Goal: Task Accomplishment & Management: Manage account settings

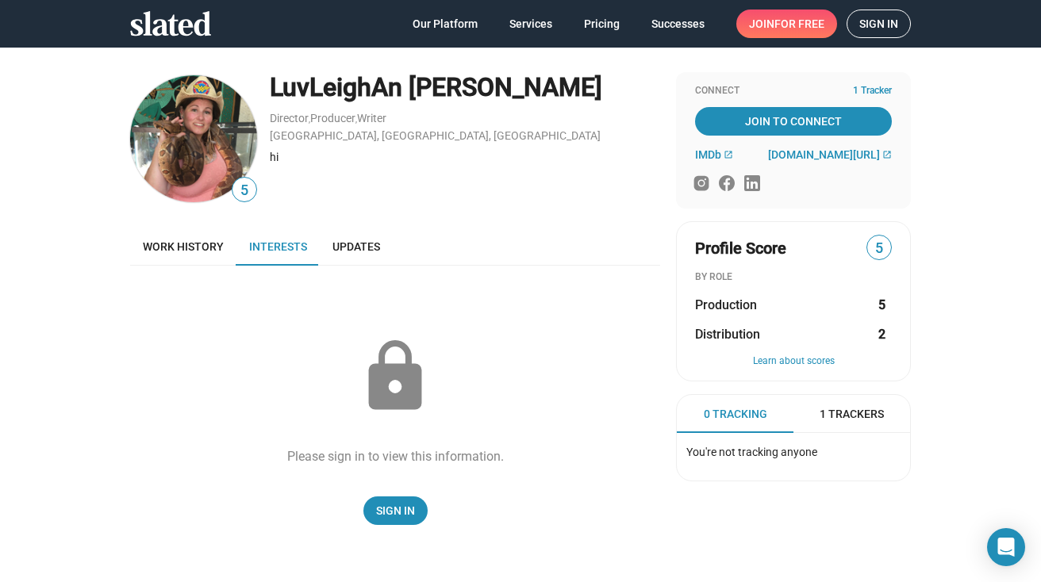
click at [882, 31] on span "Sign in" at bounding box center [878, 23] width 39 height 27
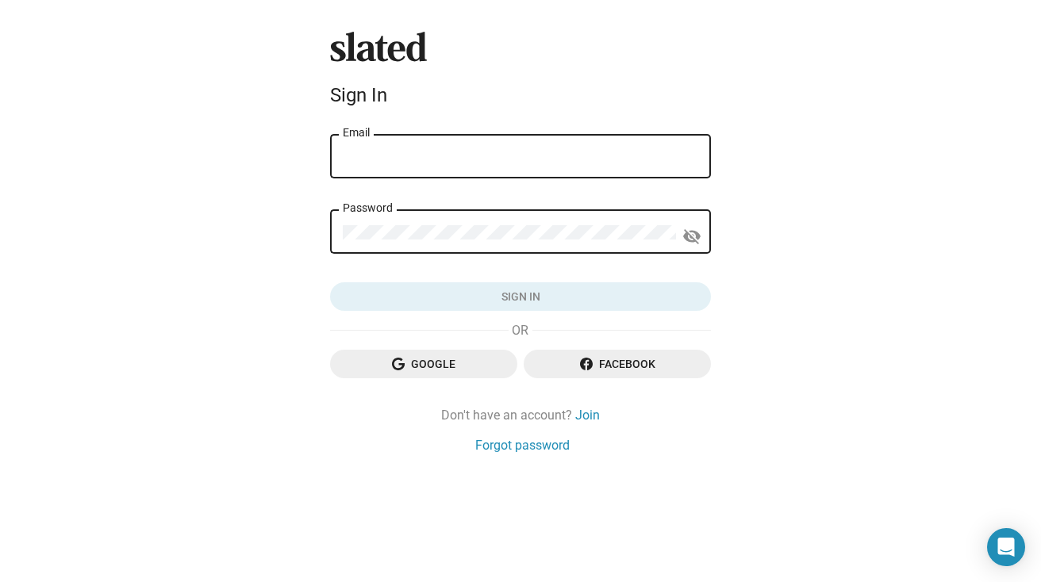
type input "[EMAIL_ADDRESS][DOMAIN_NAME]"
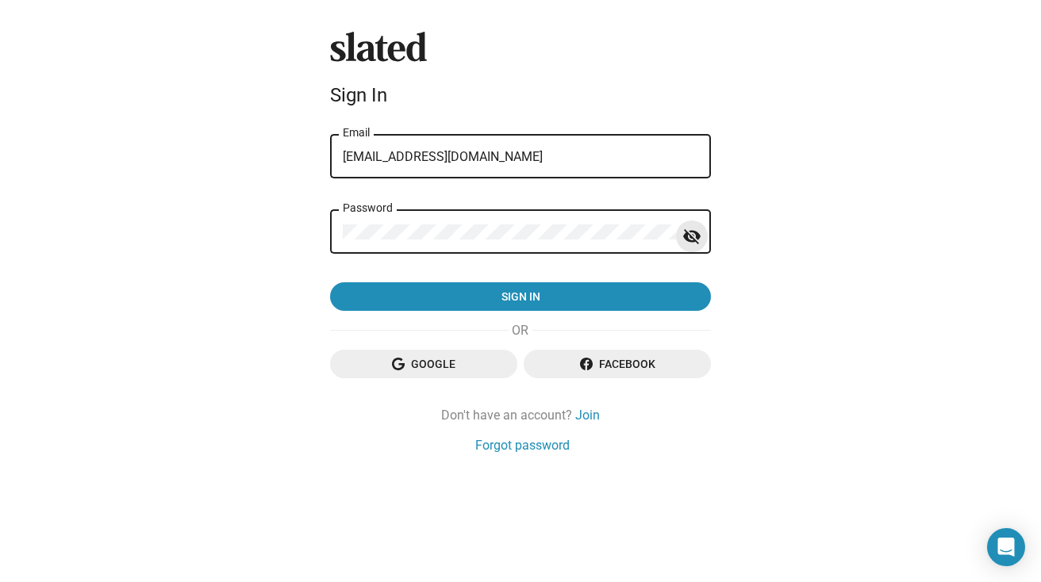
click at [696, 236] on mat-icon "visibility_off" at bounding box center [691, 236] width 19 height 25
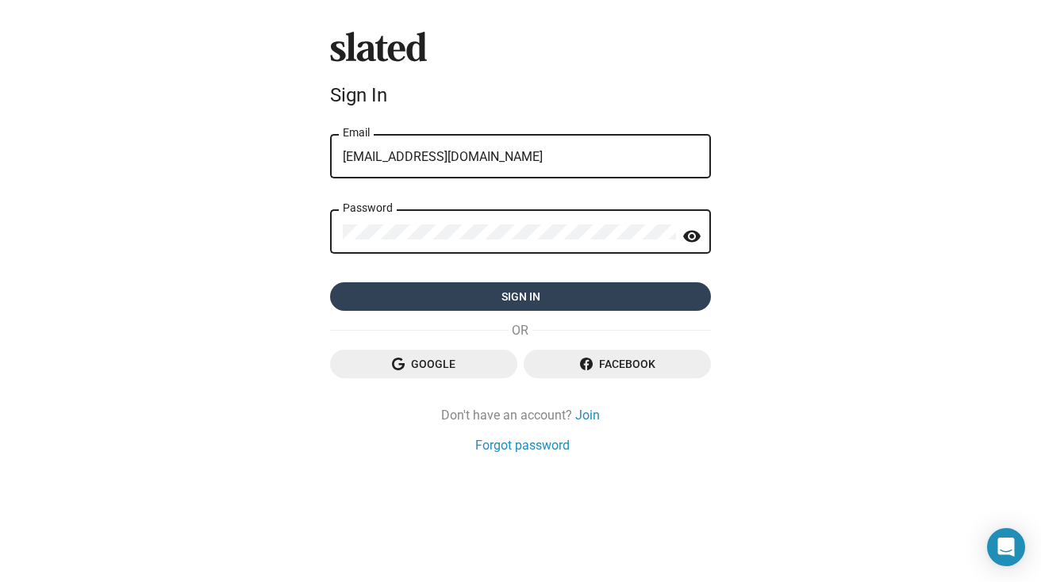
click at [589, 303] on span "Sign in" at bounding box center [520, 296] width 355 height 29
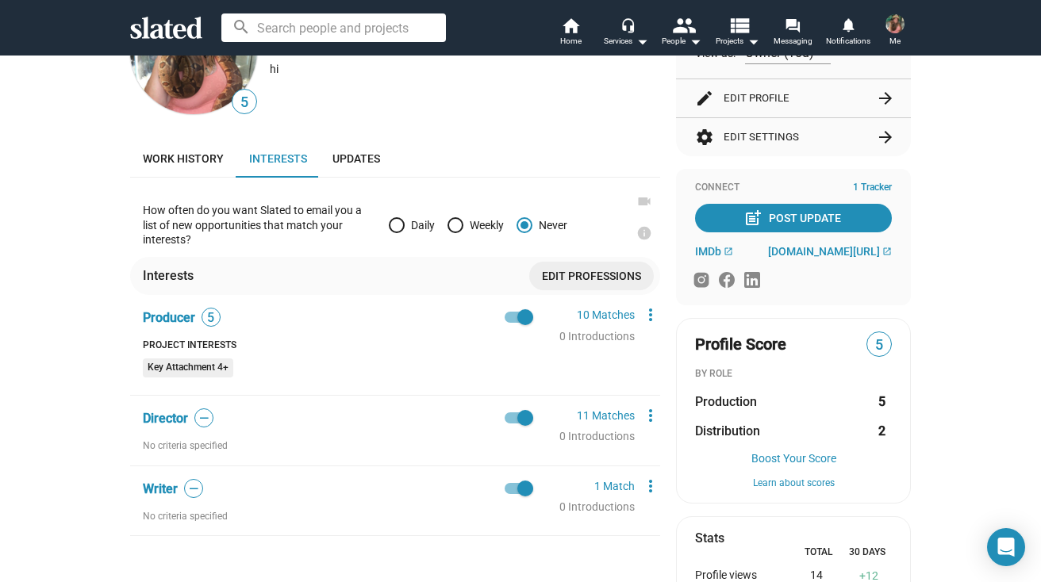
scroll to position [114, 0]
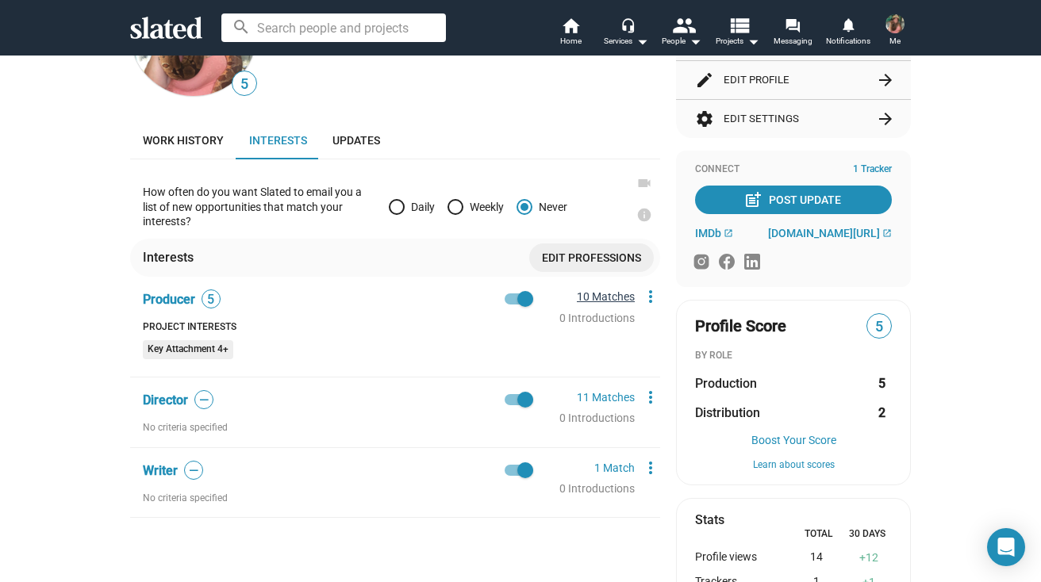
click at [616, 293] on link "10 Matches" at bounding box center [606, 296] width 58 height 13
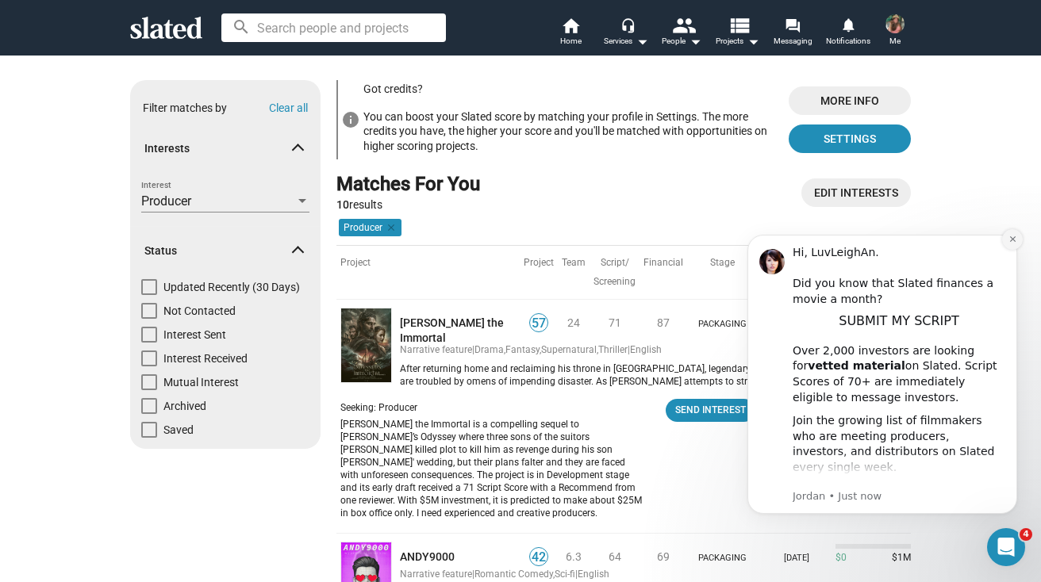
click at [1014, 238] on icon "Dismiss notification" at bounding box center [1012, 239] width 6 height 6
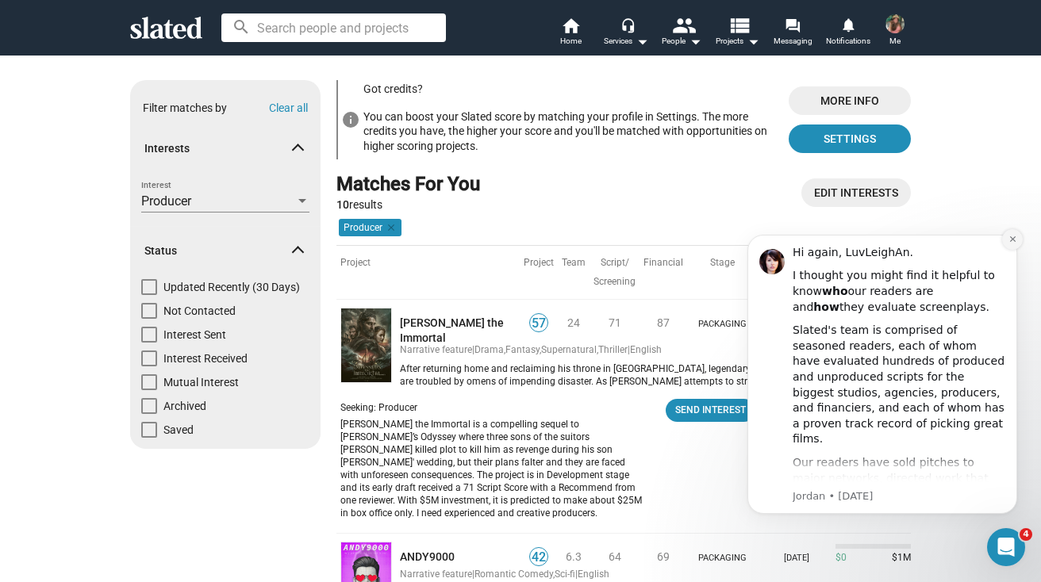
click at [1013, 242] on icon "Dismiss notification" at bounding box center [1012, 239] width 9 height 9
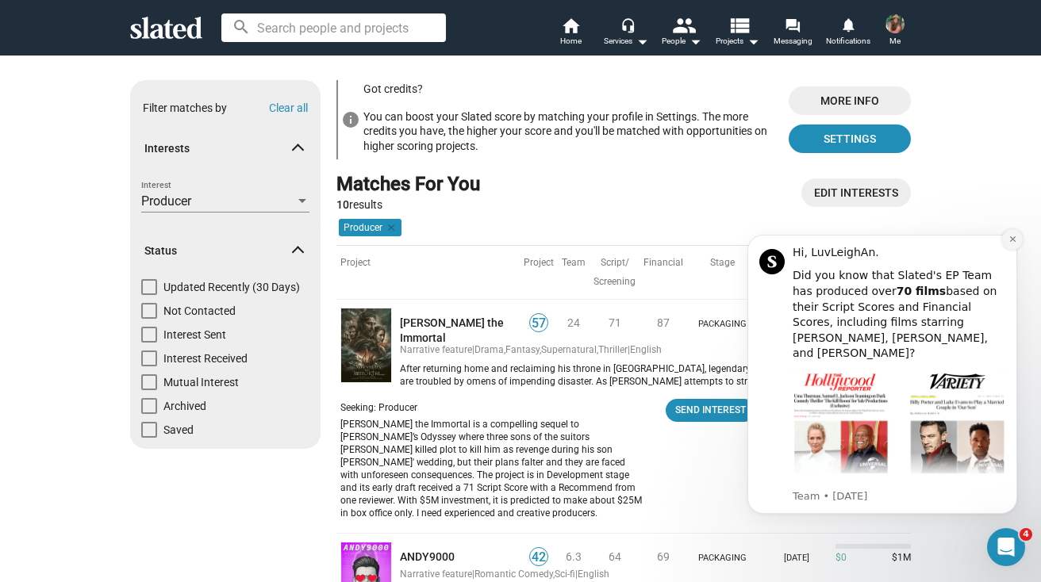
click at [1014, 242] on icon "Dismiss notification" at bounding box center [1012, 239] width 9 height 9
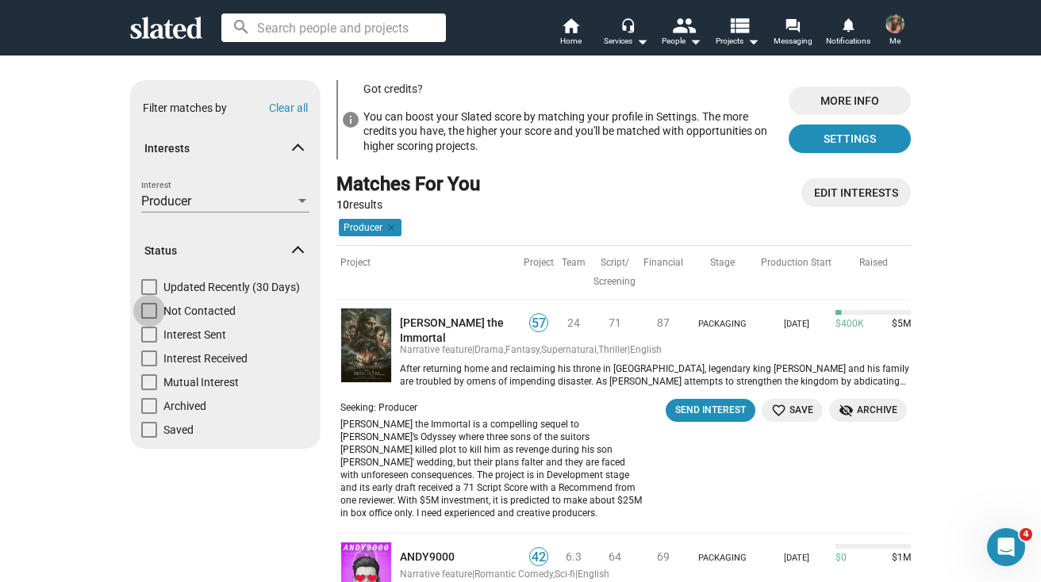
click at [152, 314] on span at bounding box center [149, 311] width 16 height 16
click at [149, 319] on input "Not Contacted" at bounding box center [148, 319] width 1 height 1
checkbox input "true"
click at [391, 228] on mat-icon "clear" at bounding box center [389, 228] width 14 height 14
click at [855, 140] on span "Settings" at bounding box center [849, 139] width 97 height 29
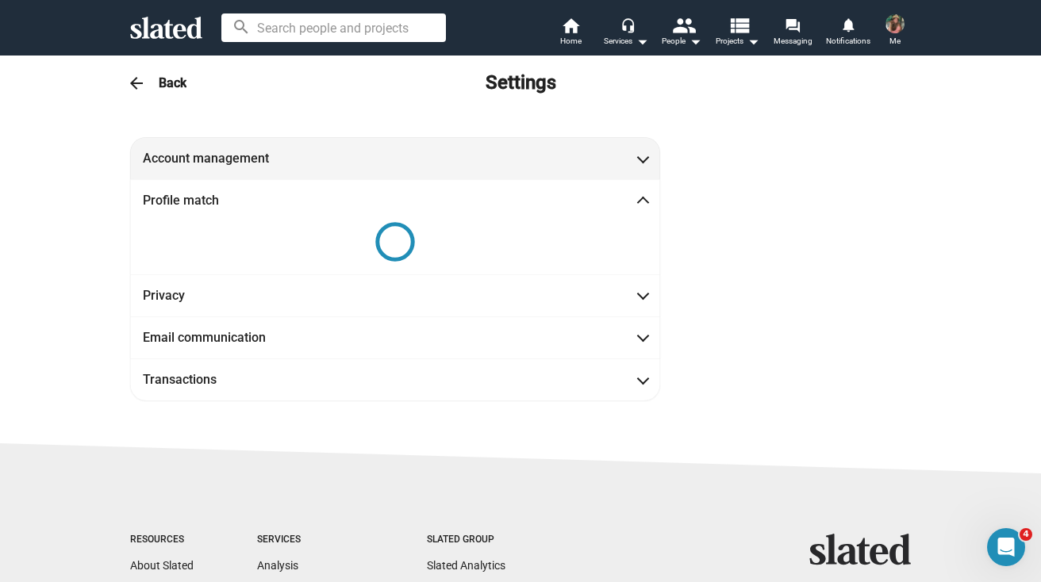
click at [647, 162] on span at bounding box center [643, 157] width 9 height 16
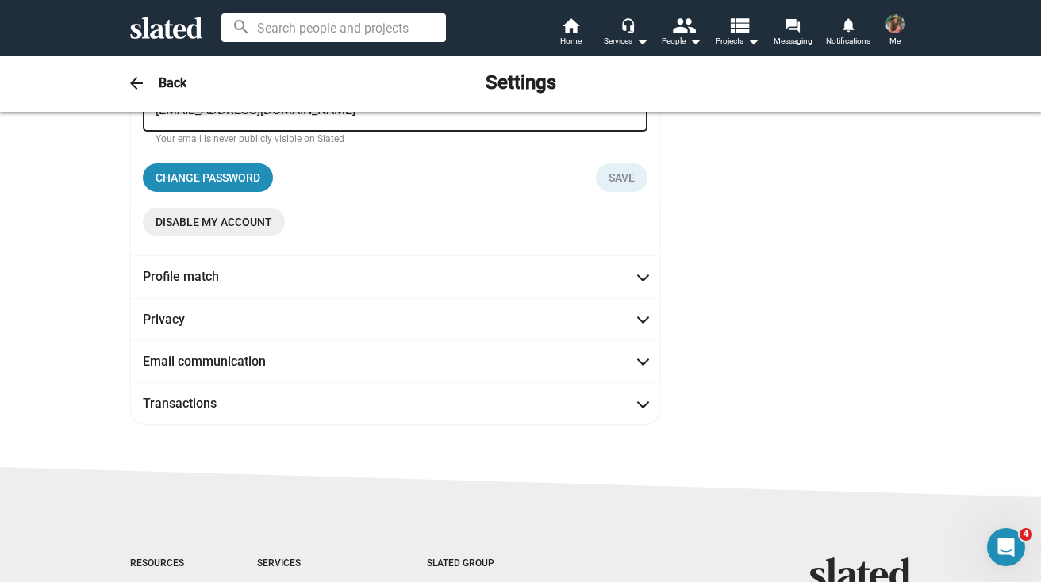
scroll to position [264, 0]
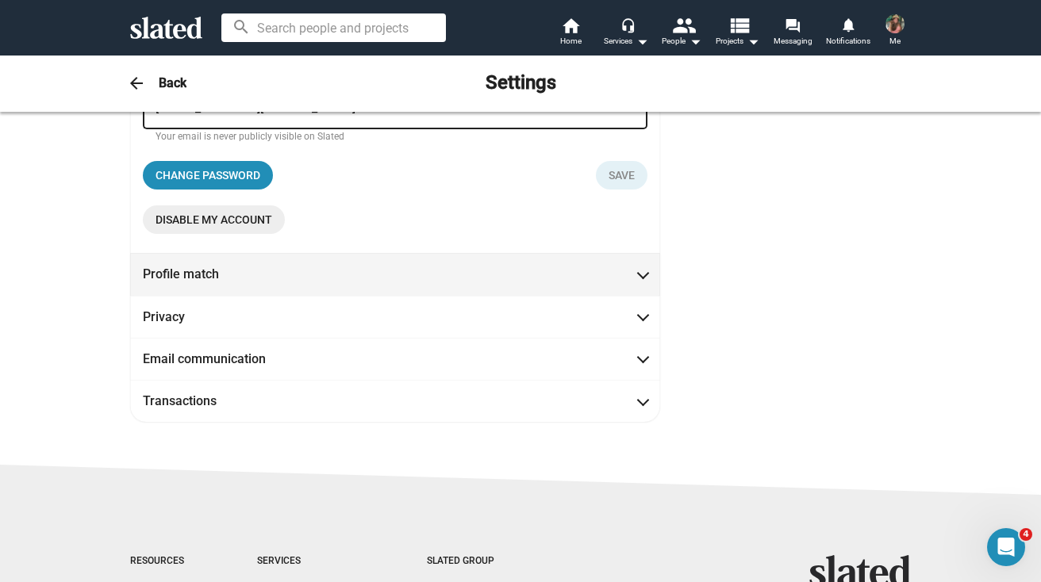
click at [638, 270] on span "Profile match" at bounding box center [395, 274] width 504 height 17
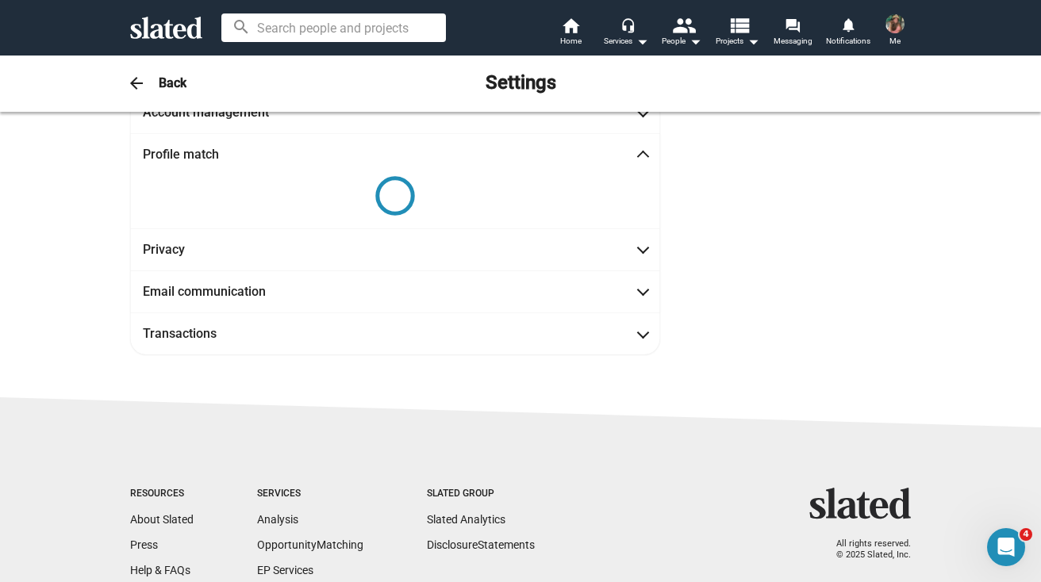
scroll to position [0, 0]
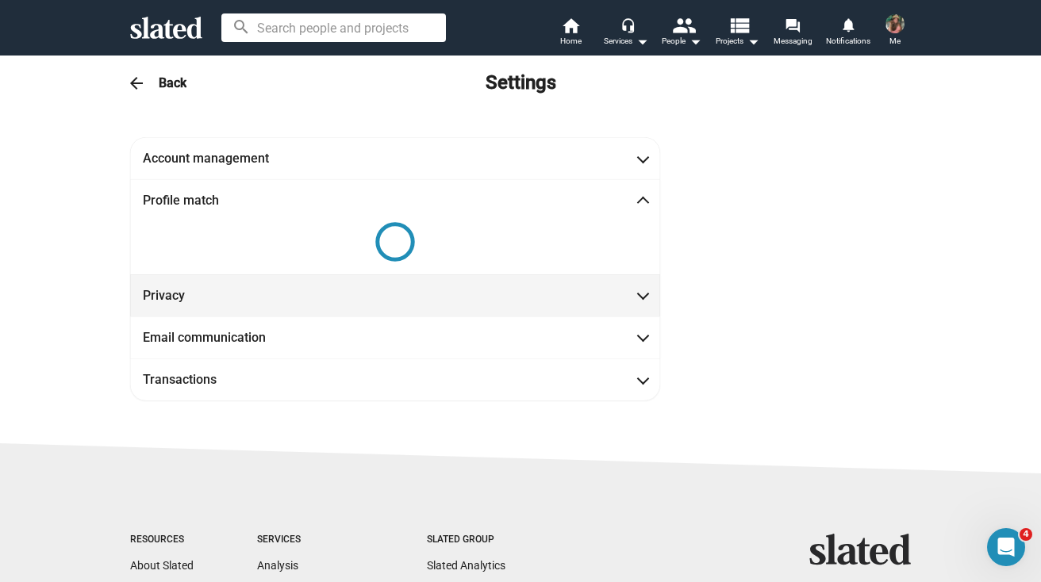
click at [644, 293] on span at bounding box center [643, 294] width 9 height 16
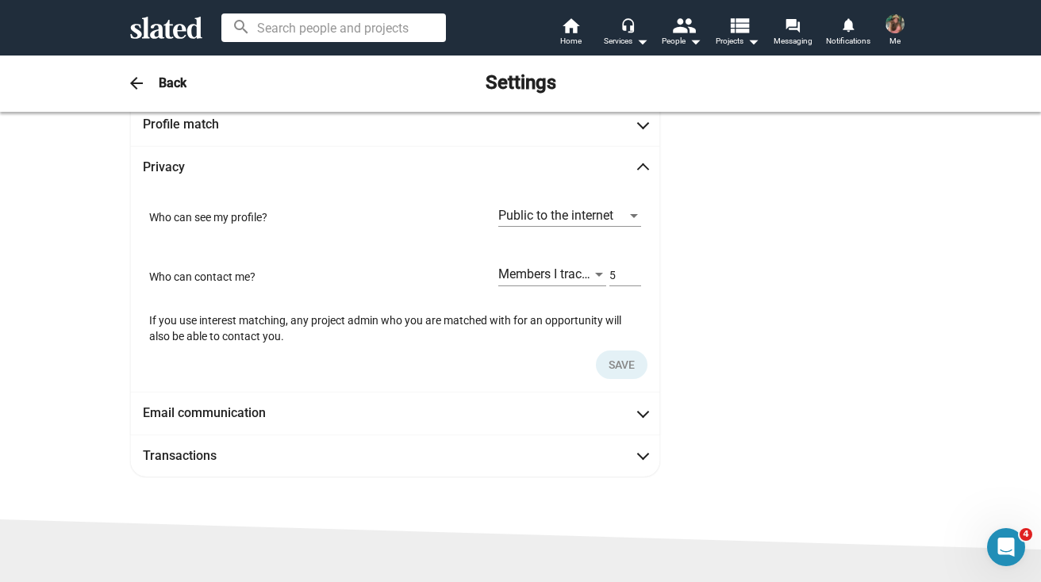
scroll to position [77, 0]
click at [594, 273] on div at bounding box center [599, 274] width 14 height 13
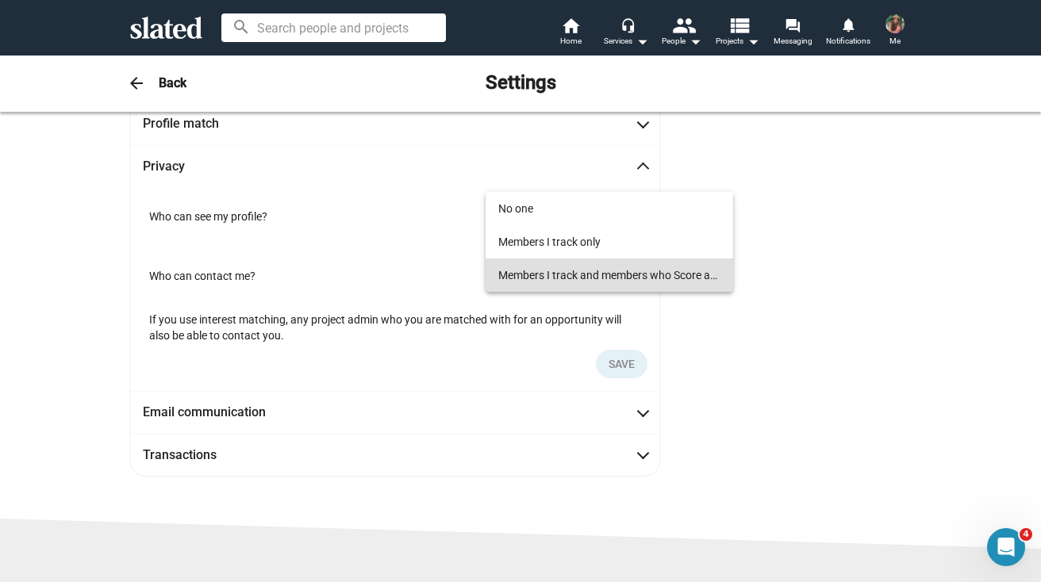
click at [690, 275] on span "Members I track and members who Score at least" at bounding box center [609, 275] width 222 height 33
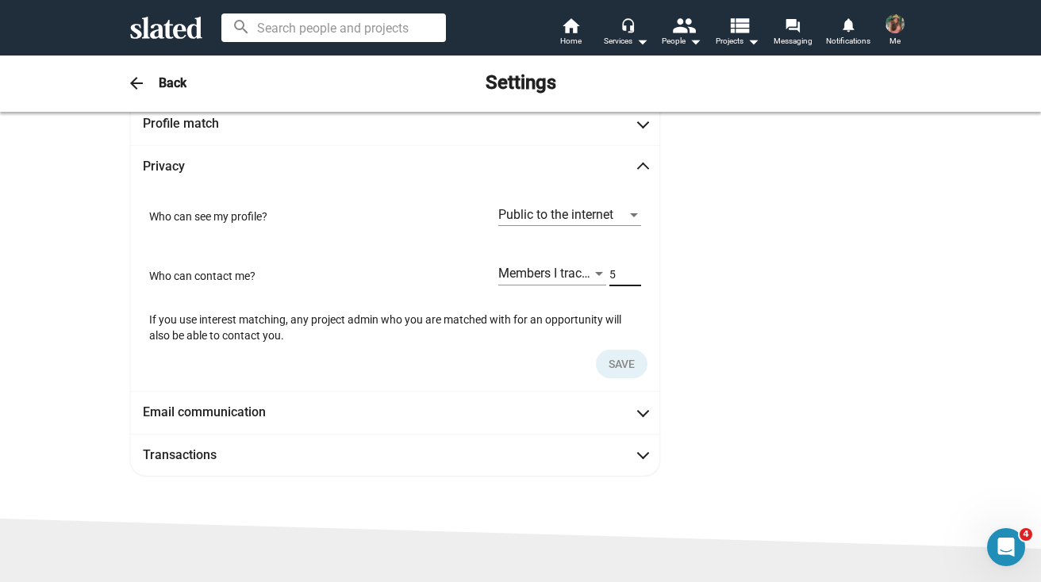
click at [612, 274] on input "5" at bounding box center [625, 274] width 32 height 14
click at [631, 284] on div "5" at bounding box center [625, 269] width 32 height 33
click at [635, 279] on input "4" at bounding box center [625, 274] width 32 height 14
click at [635, 279] on input "3" at bounding box center [625, 274] width 32 height 14
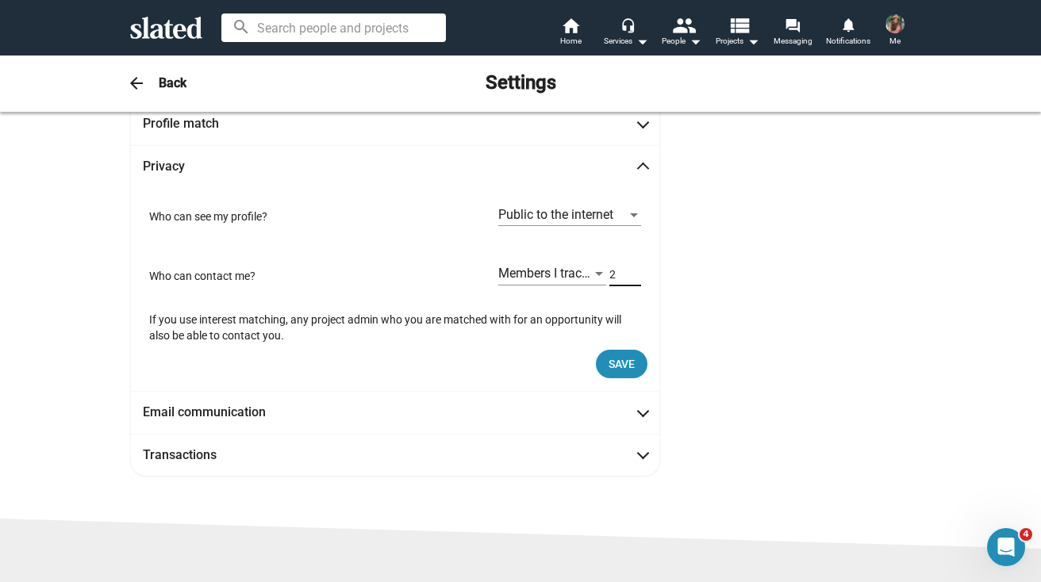
click at [635, 279] on input "2" at bounding box center [625, 274] width 32 height 14
click at [635, 279] on input "1" at bounding box center [625, 274] width 32 height 14
type input "0"
click at [635, 279] on input "0" at bounding box center [625, 274] width 32 height 14
click at [624, 372] on span "Save" at bounding box center [621, 364] width 26 height 29
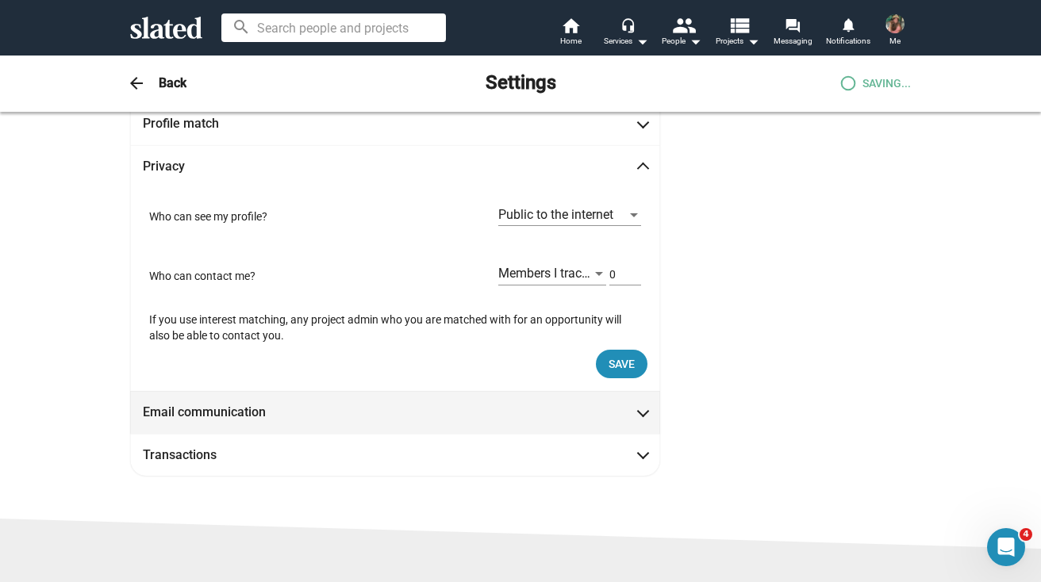
click at [642, 418] on span at bounding box center [643, 411] width 9 height 16
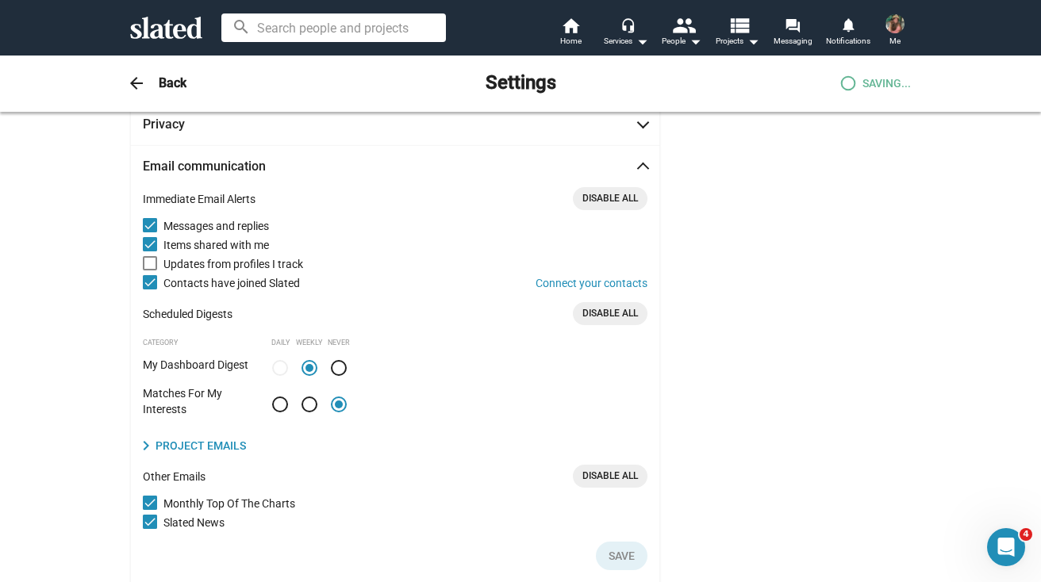
scroll to position [120, 0]
click at [151, 282] on span at bounding box center [150, 281] width 14 height 14
click at [150, 289] on input "Contacts have joined Slated Connect your contacts" at bounding box center [149, 289] width 1 height 1
checkbox input "false"
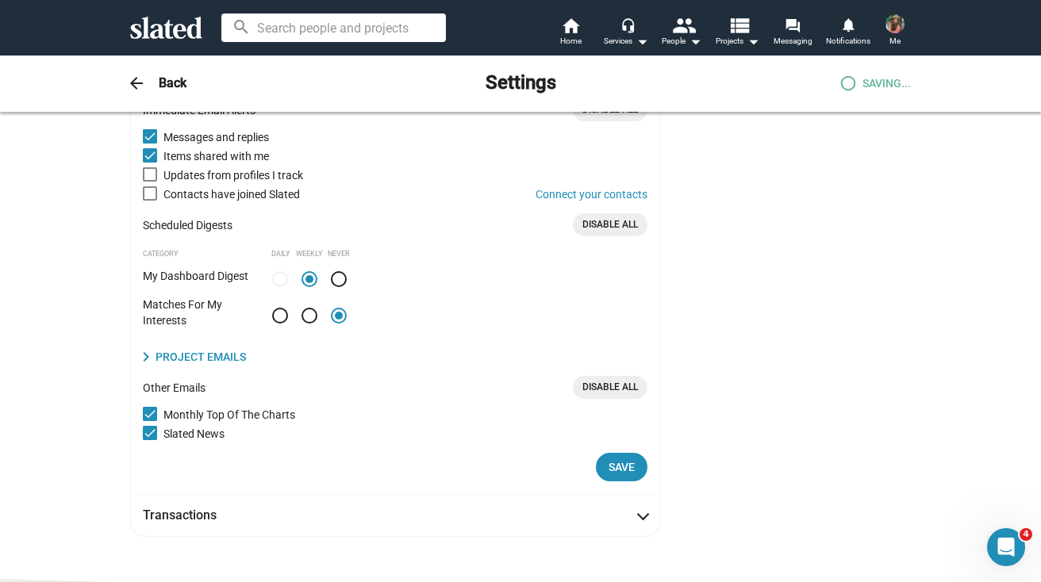
scroll to position [217, 0]
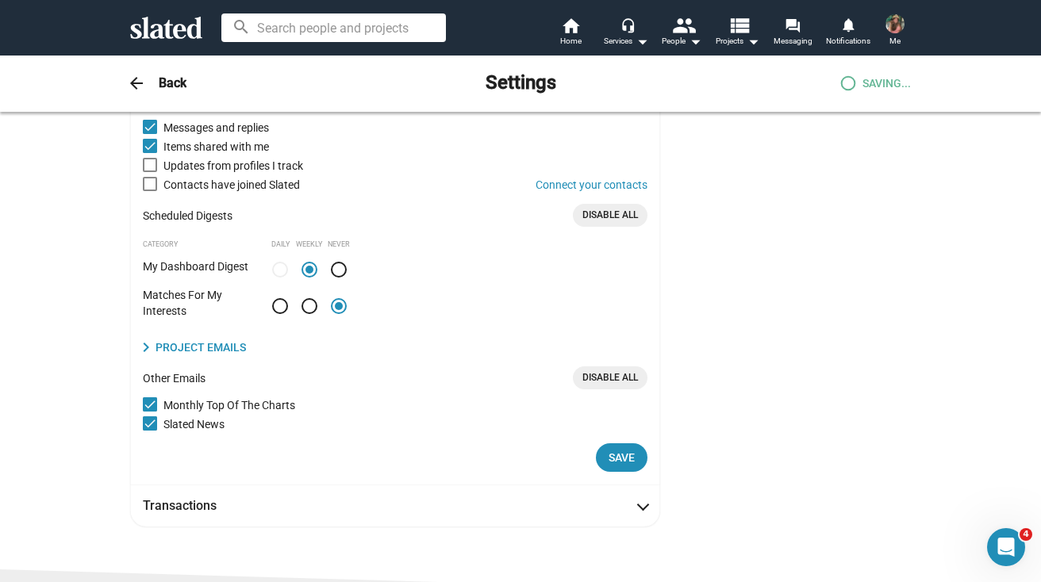
click at [607, 217] on span "Disable All" at bounding box center [610, 215] width 56 height 17
radio input "false"
radio input "true"
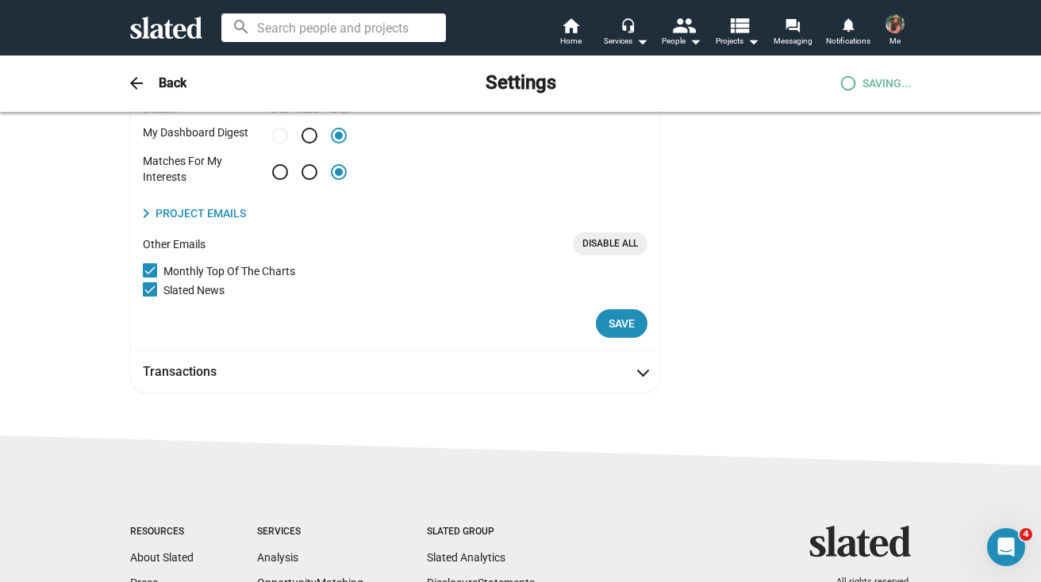
scroll to position [353, 0]
click at [148, 269] on span at bounding box center [150, 269] width 14 height 14
click at [149, 276] on input "Monthly Top Of The Charts" at bounding box center [149, 276] width 1 height 1
checkbox input "false"
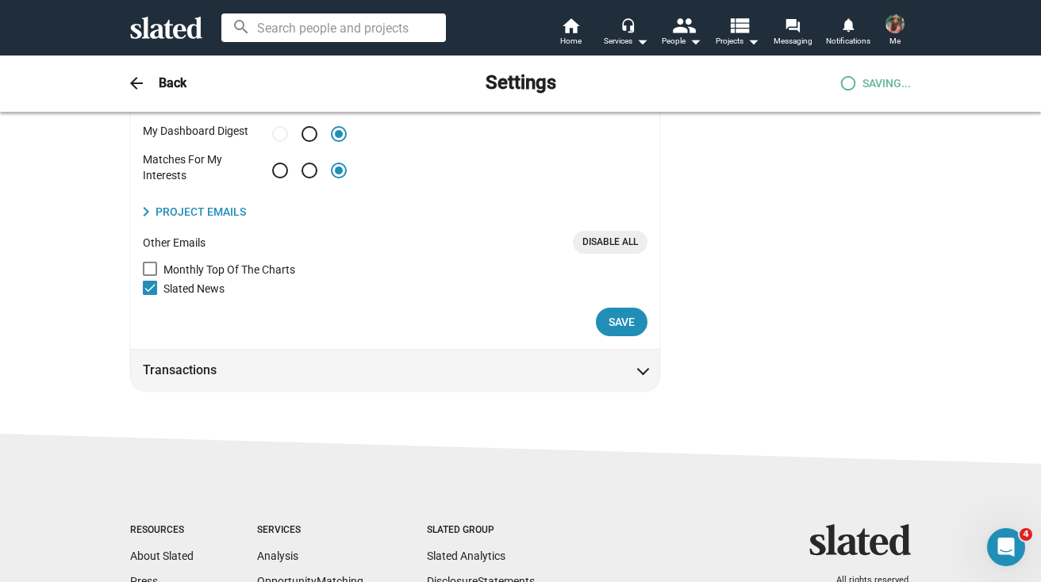
click at [647, 371] on span at bounding box center [643, 369] width 9 height 16
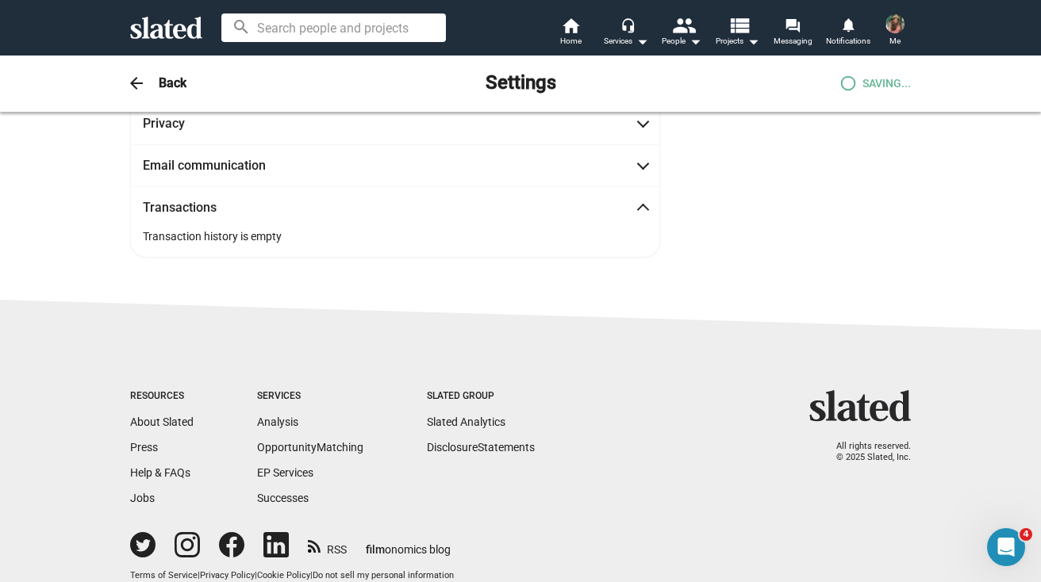
scroll to position [0, 0]
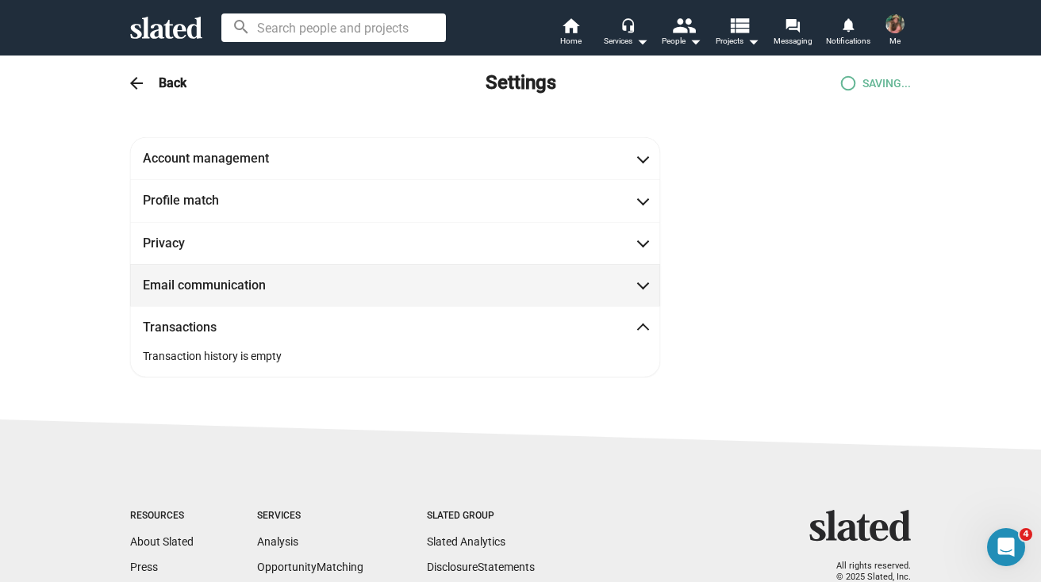
click at [645, 283] on span at bounding box center [643, 284] width 9 height 16
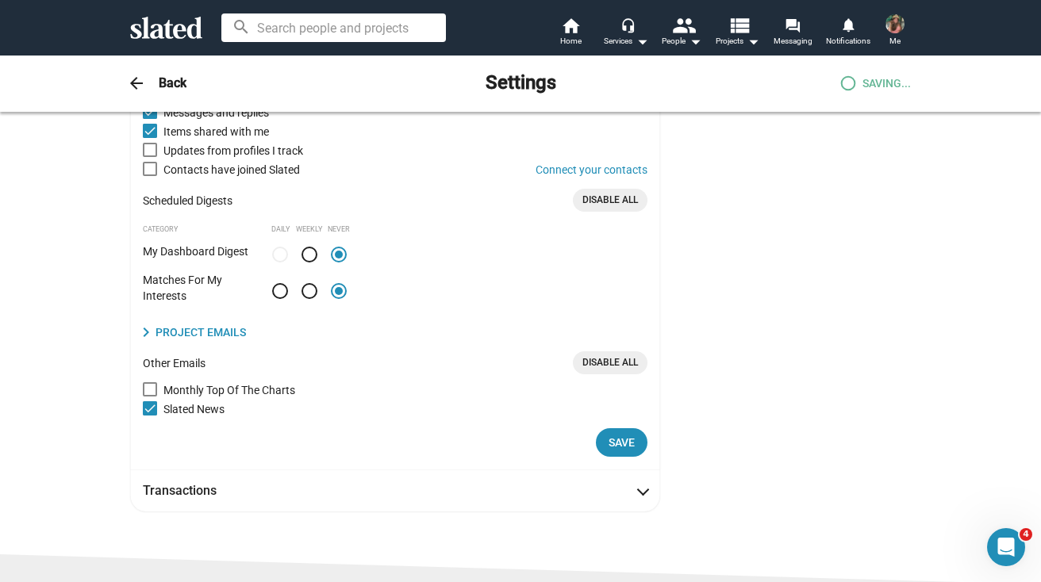
scroll to position [239, 0]
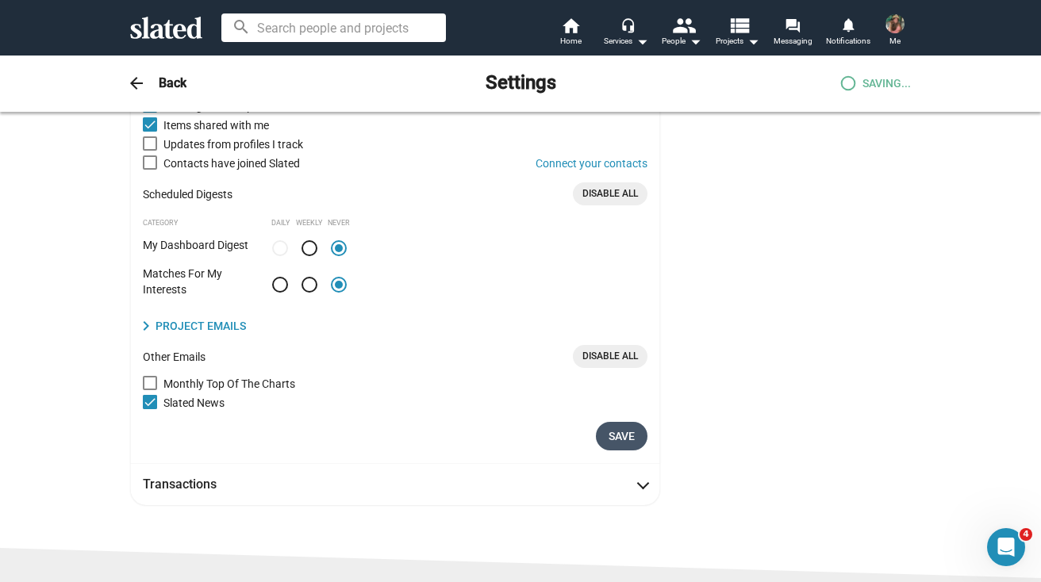
click at [626, 436] on span "Save" at bounding box center [621, 436] width 26 height 29
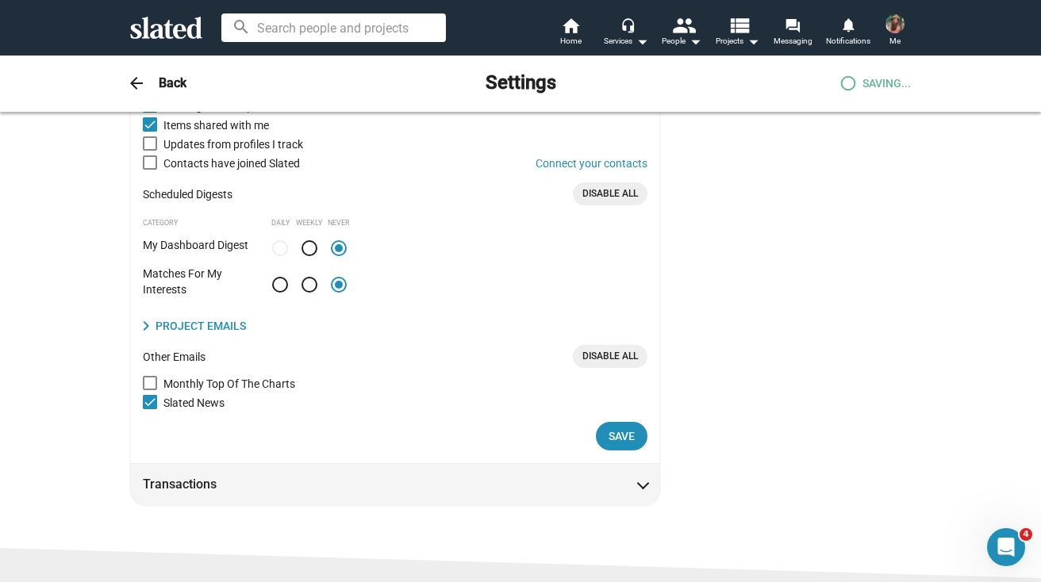
click at [640, 487] on span at bounding box center [643, 483] width 9 height 16
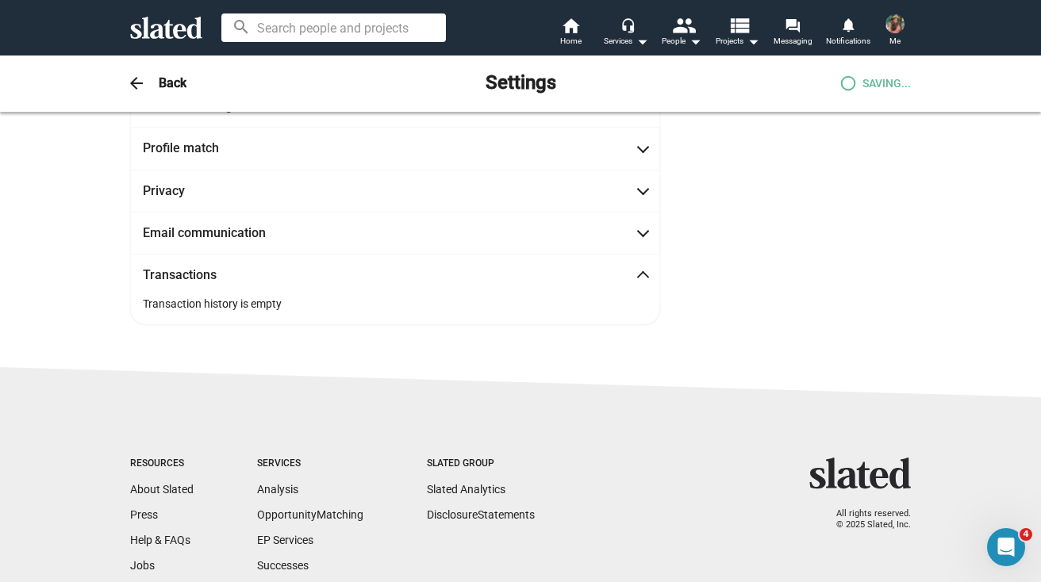
scroll to position [0, 0]
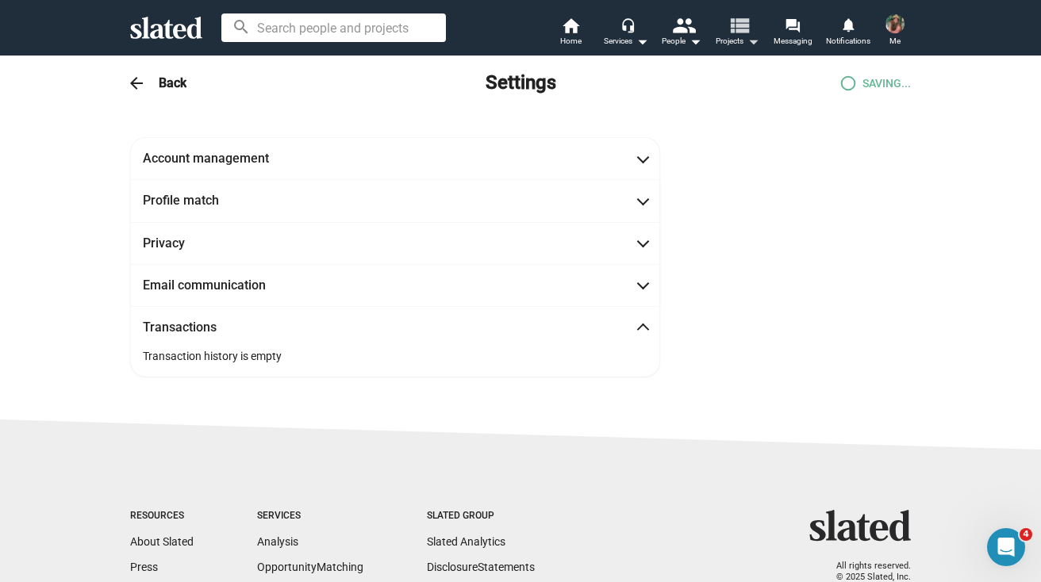
click at [739, 29] on mat-icon "view_list" at bounding box center [738, 24] width 23 height 23
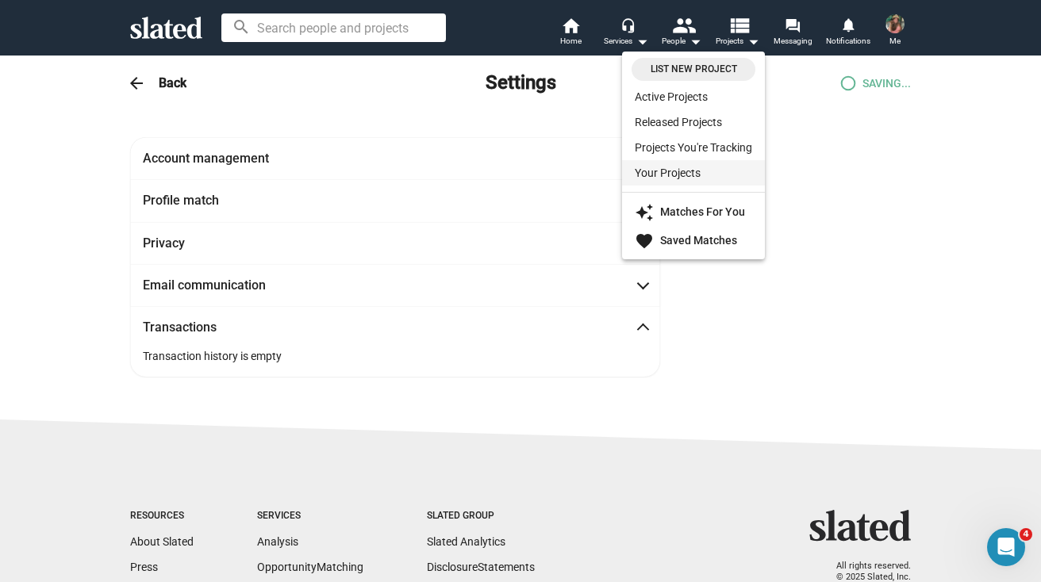
click at [718, 174] on link "Your Projects" at bounding box center [693, 172] width 143 height 25
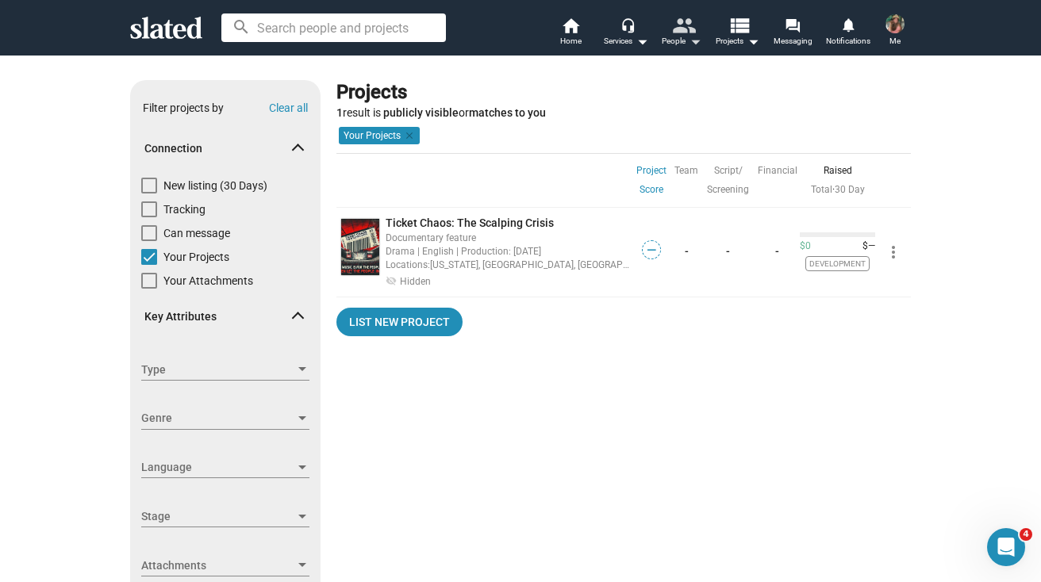
click at [694, 36] on mat-icon "people" at bounding box center [683, 24] width 23 height 23
